Goal: Task Accomplishment & Management: Use online tool/utility

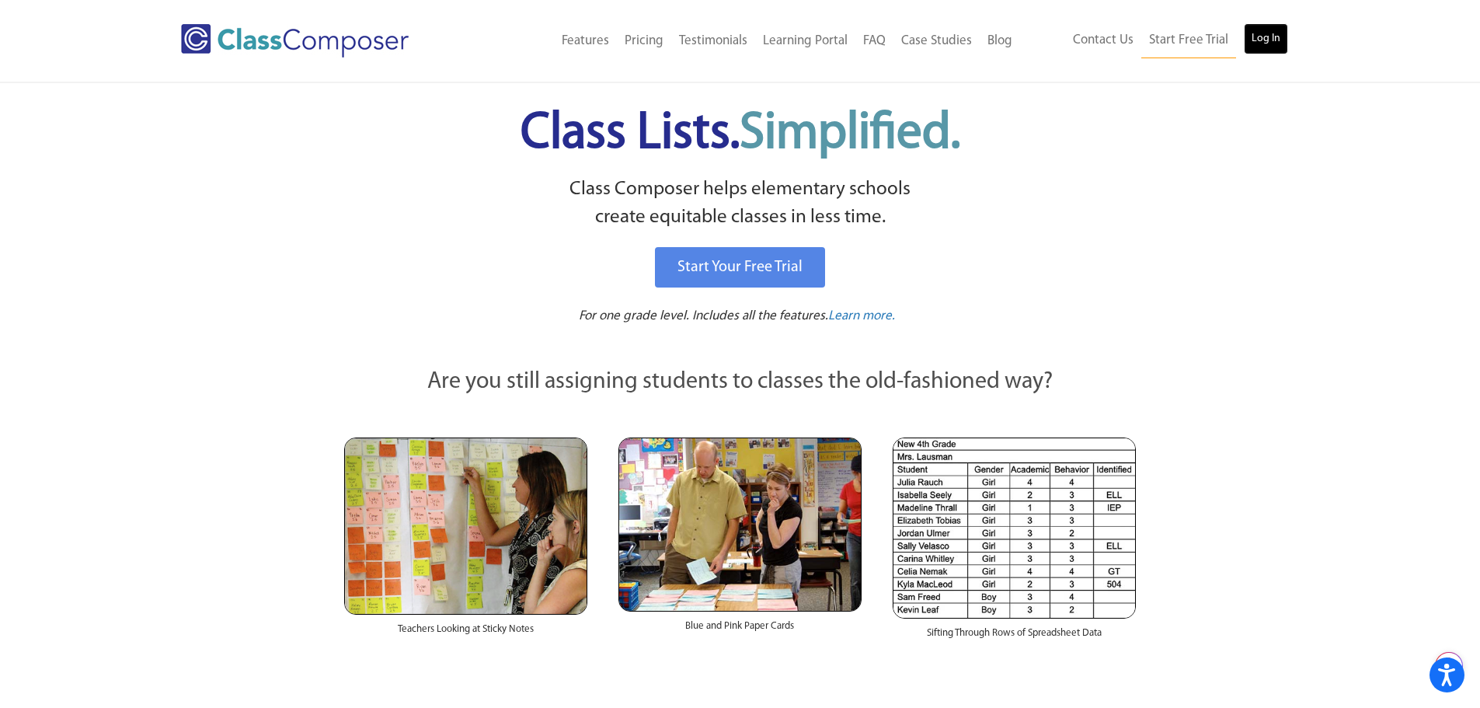
click at [1251, 40] on link "Log In" at bounding box center [1266, 38] width 44 height 31
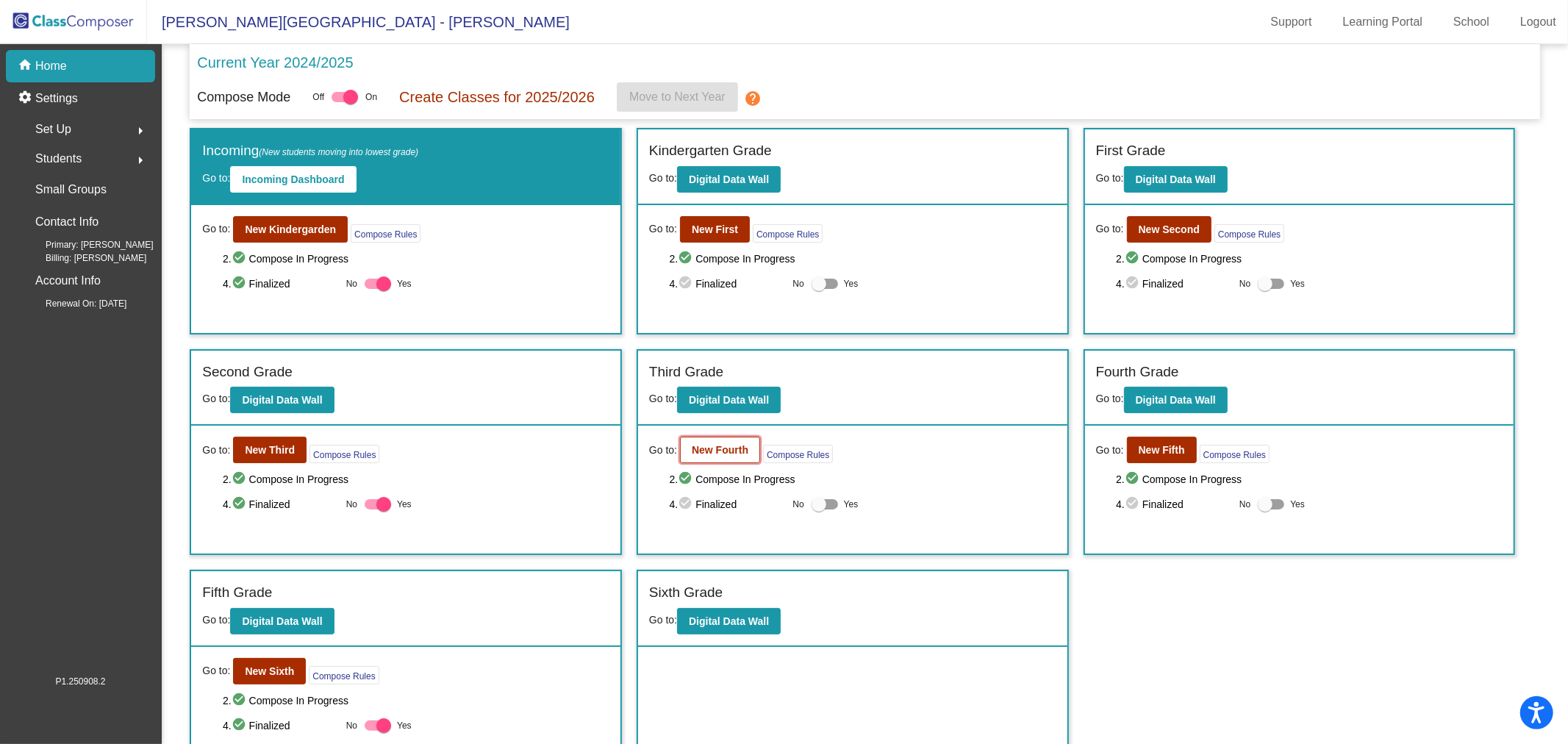
click at [732, 450] on b "New Fourth" at bounding box center [720, 450] width 57 height 11
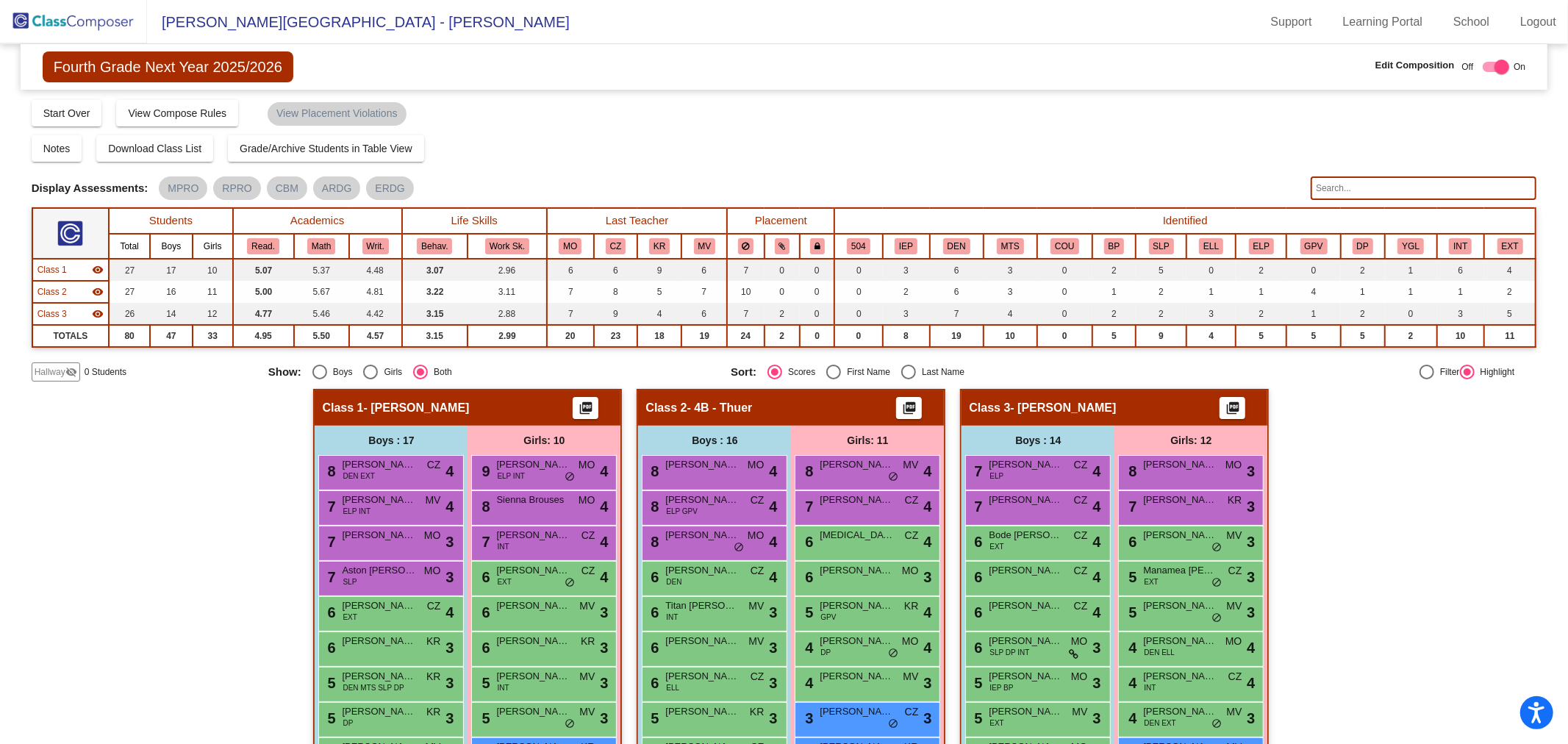
click at [1353, 186] on input "text" at bounding box center [1423, 187] width 226 height 24
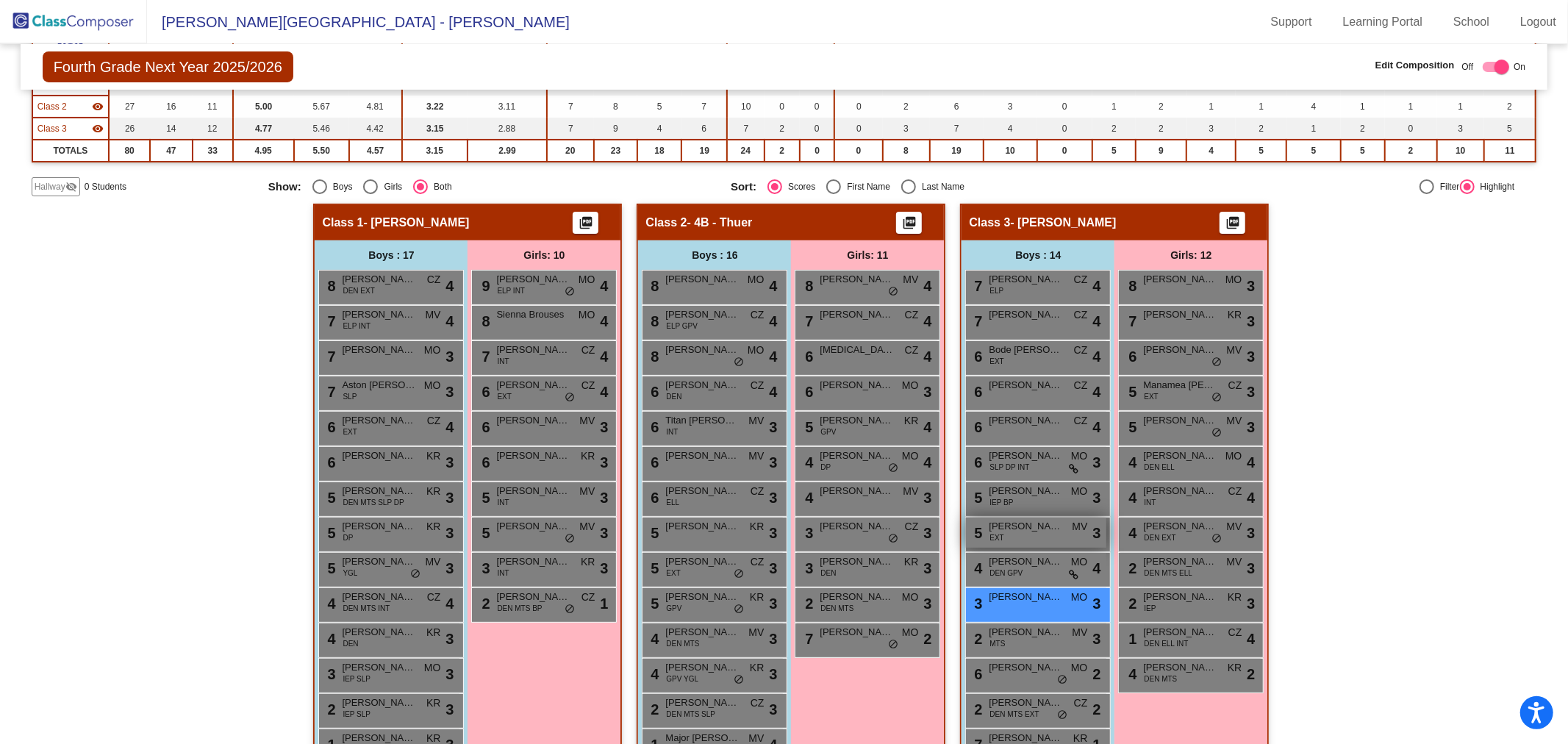
scroll to position [245, 0]
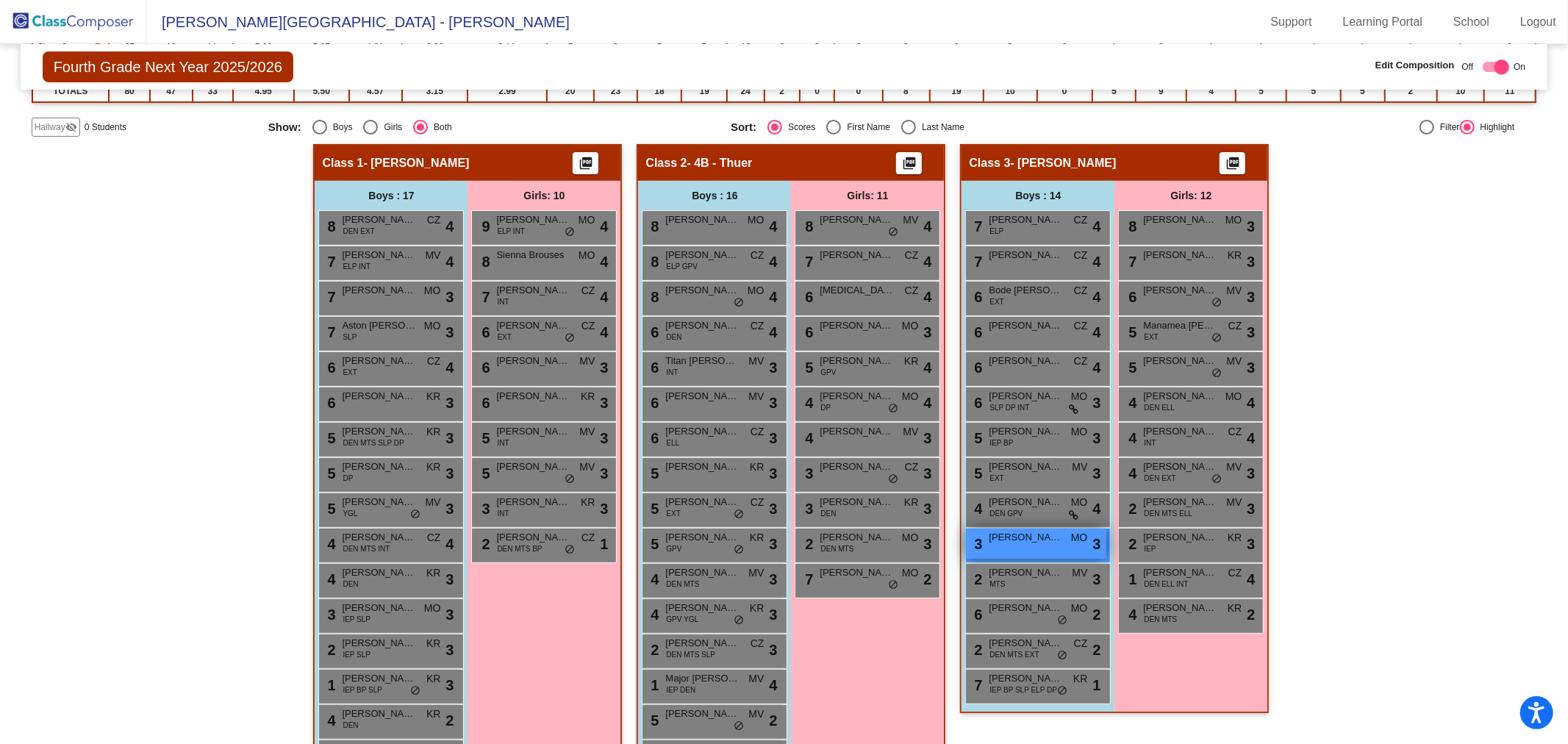
type input "barr"
click at [1042, 545] on div "3 Aiden Barredo MO lock do_not_disturb_alt 3" at bounding box center [1036, 544] width 140 height 30
click at [1053, 536] on span "Aiden Barredo" at bounding box center [1026, 538] width 74 height 15
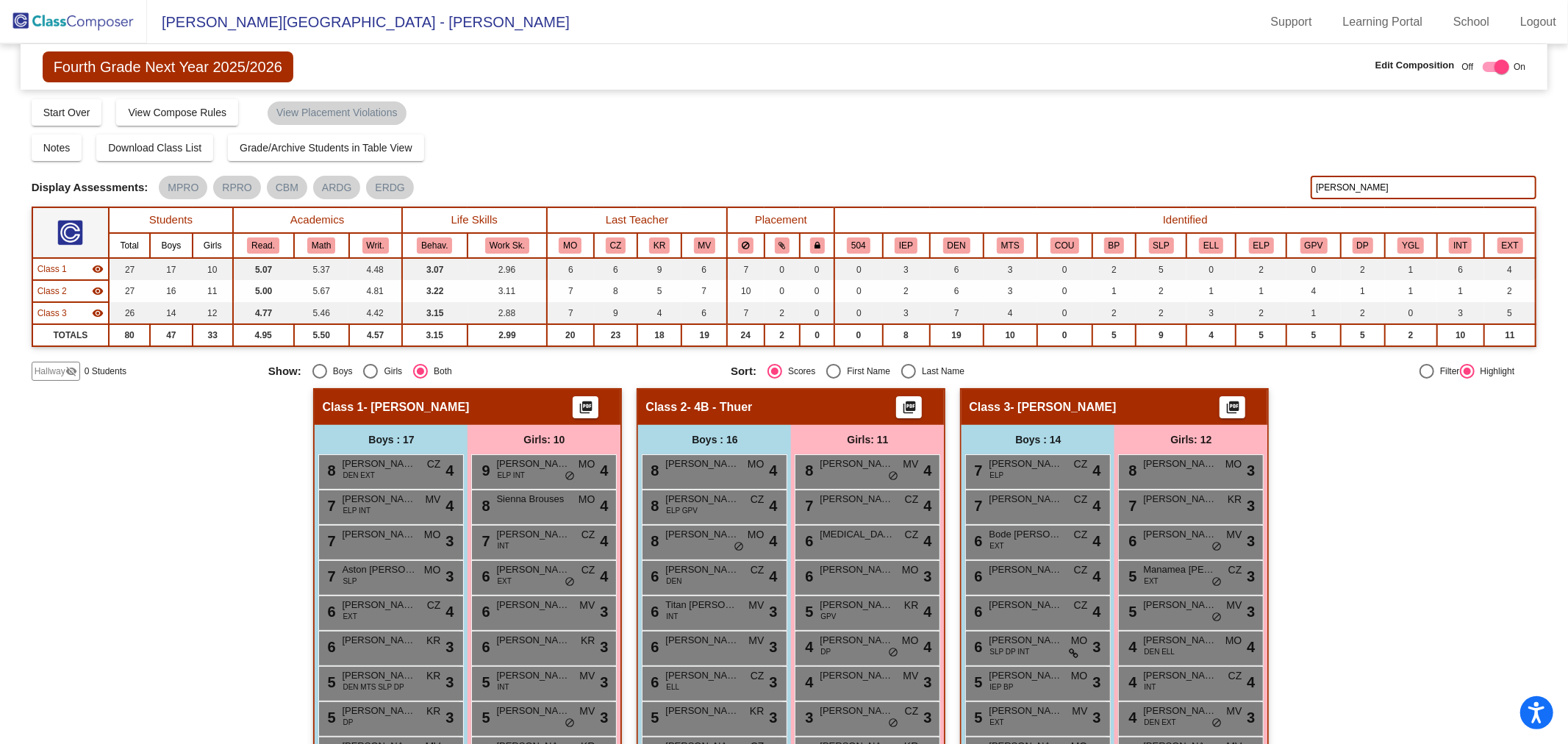
scroll to position [0, 0]
drag, startPoint x: 1373, startPoint y: 184, endPoint x: 1277, endPoint y: 186, distance: 96.0
click at [1277, 186] on div "Display Scores for Years: 2023 - 2024 2024 - 2025 Display Assessments: MPRO RPR…" at bounding box center [784, 187] width 1506 height 24
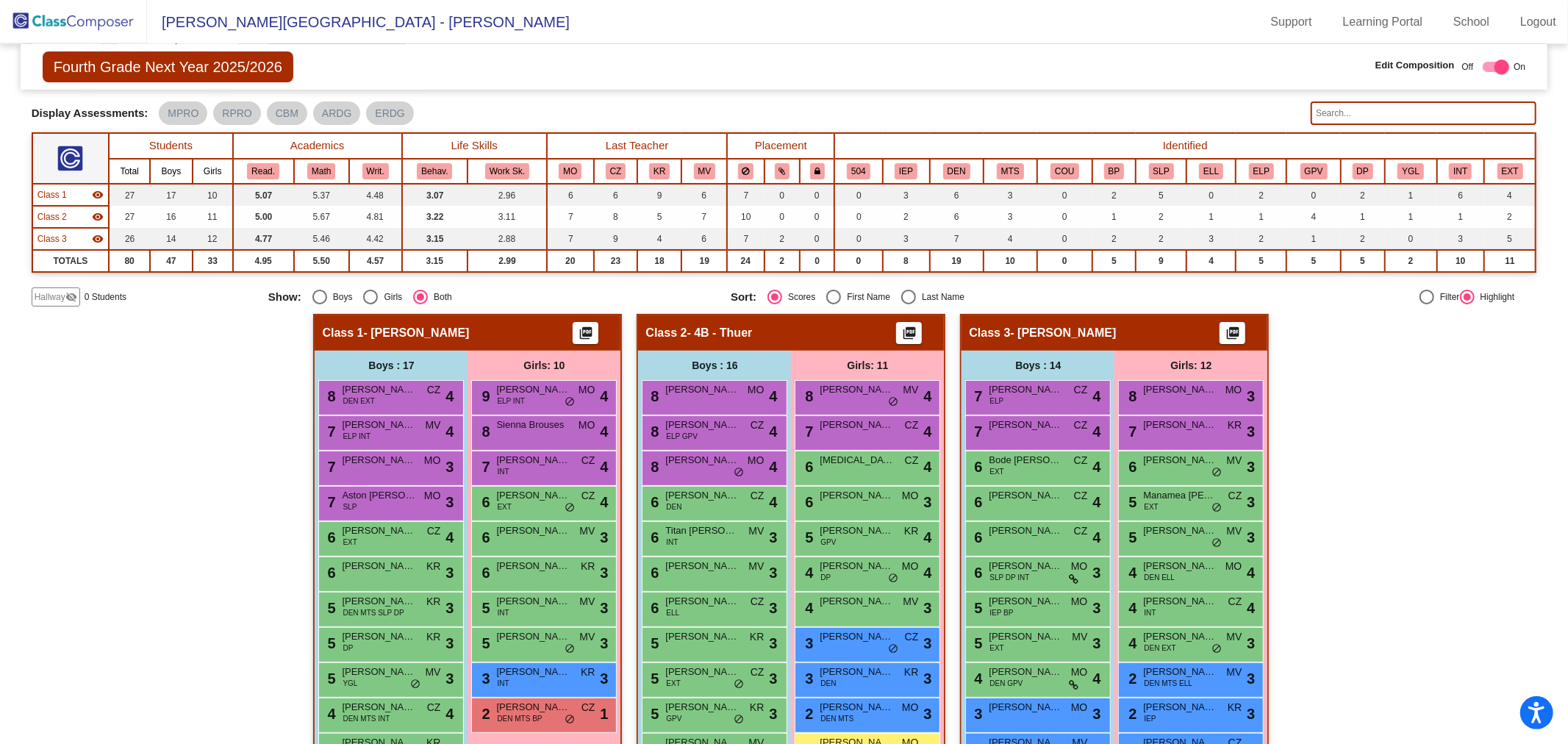
scroll to position [331, 0]
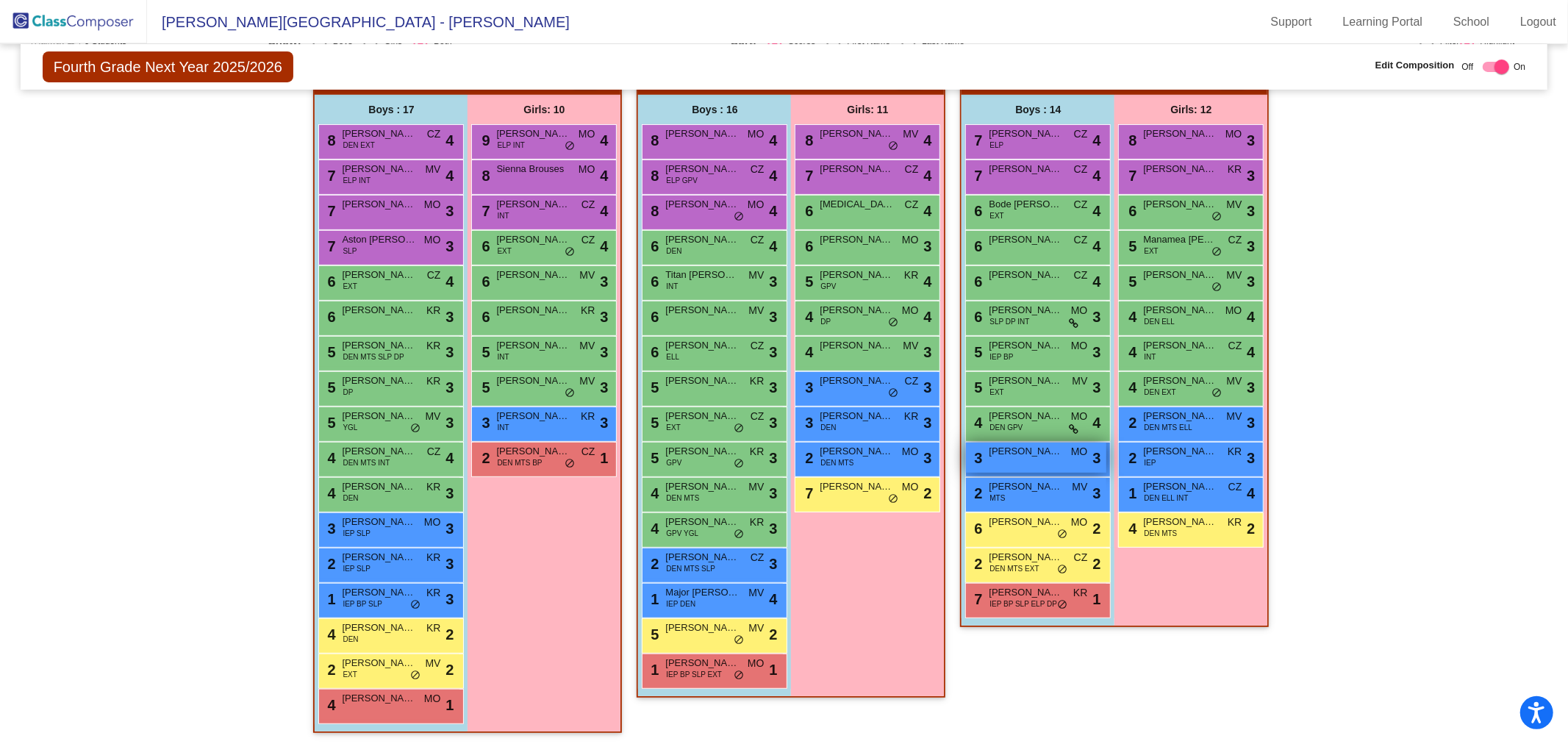
click at [1047, 449] on span "Aiden Barredo" at bounding box center [1026, 452] width 74 height 15
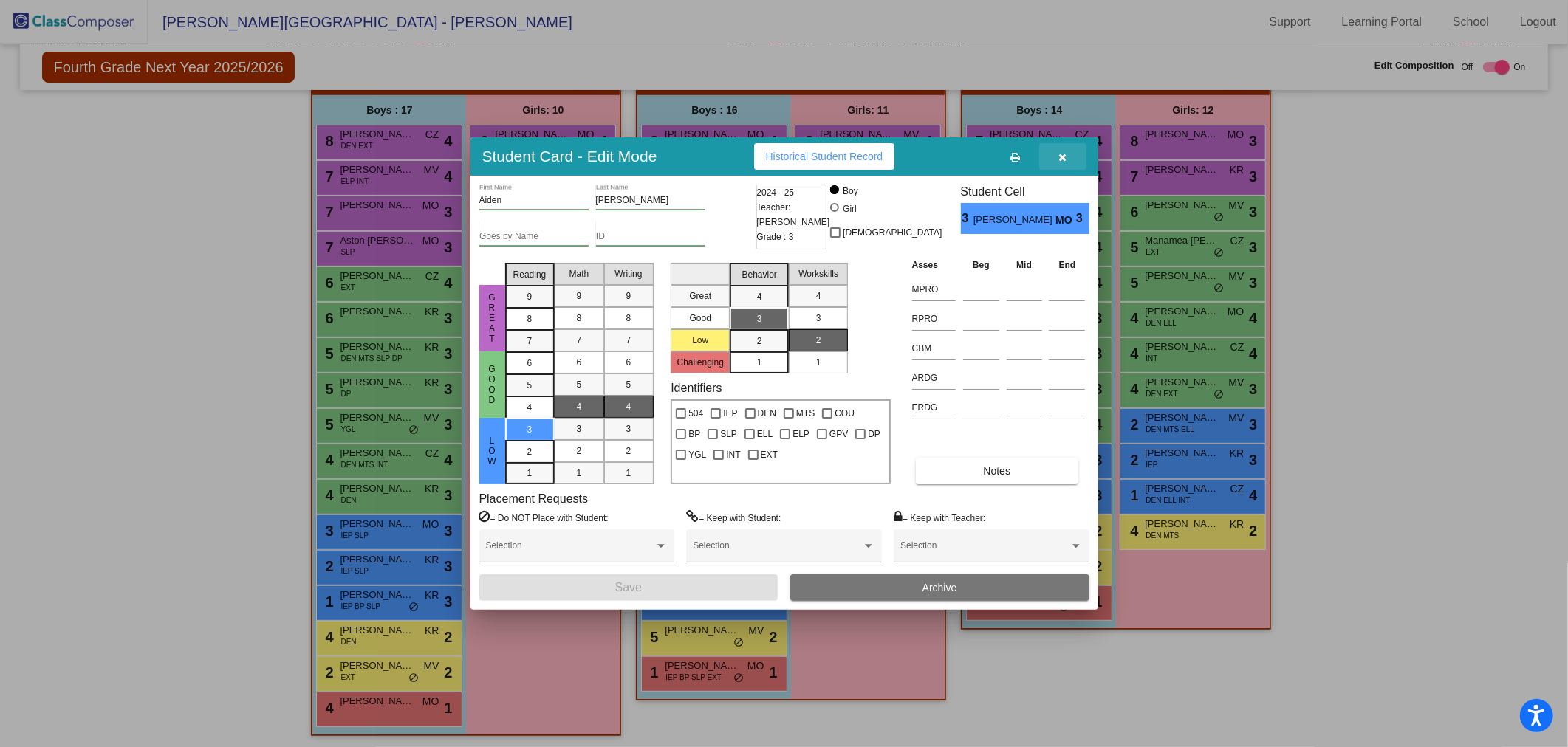
click at [1065, 157] on icon "button" at bounding box center [1062, 157] width 9 height 10
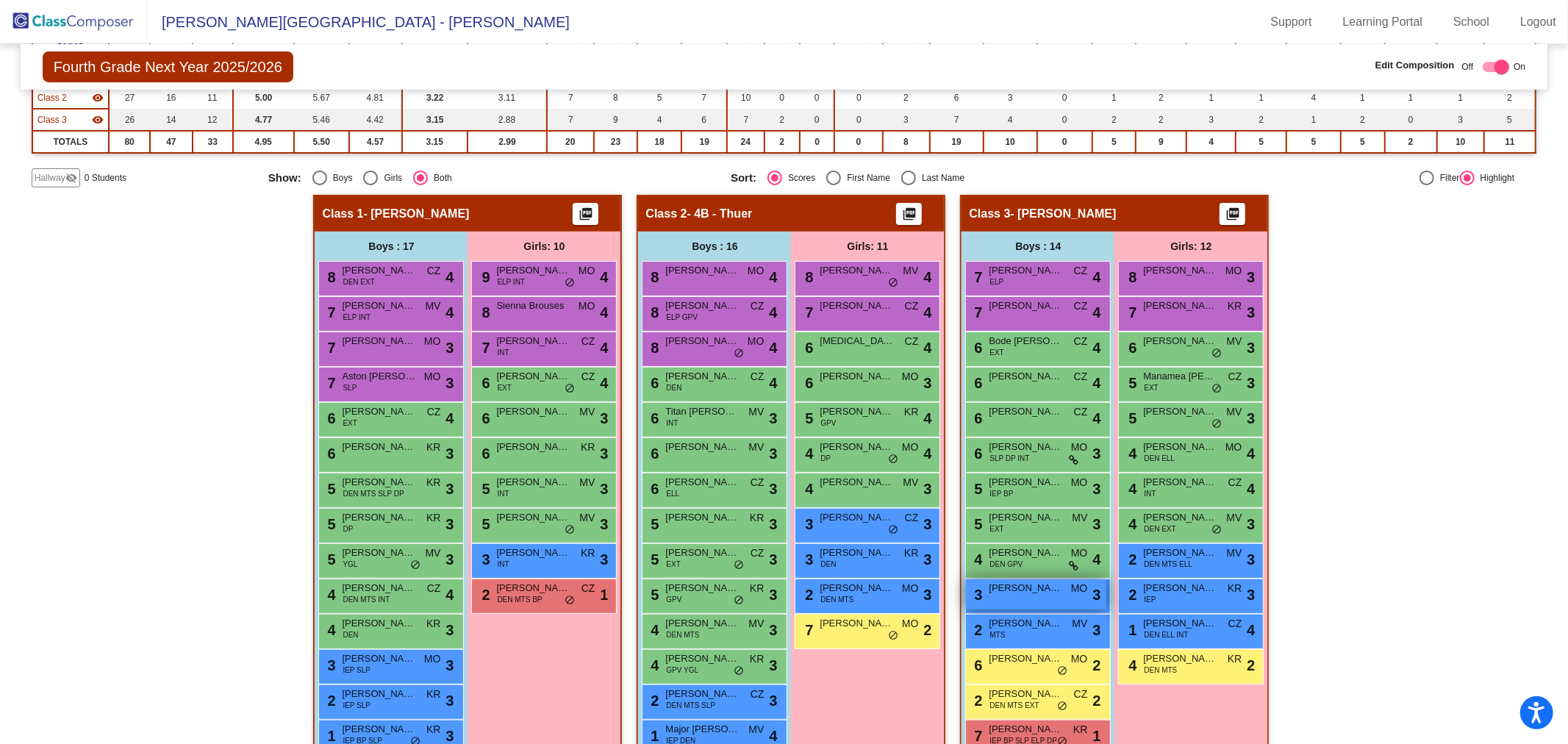
scroll to position [167, 0]
